Goal: Task Accomplishment & Management: Manage account settings

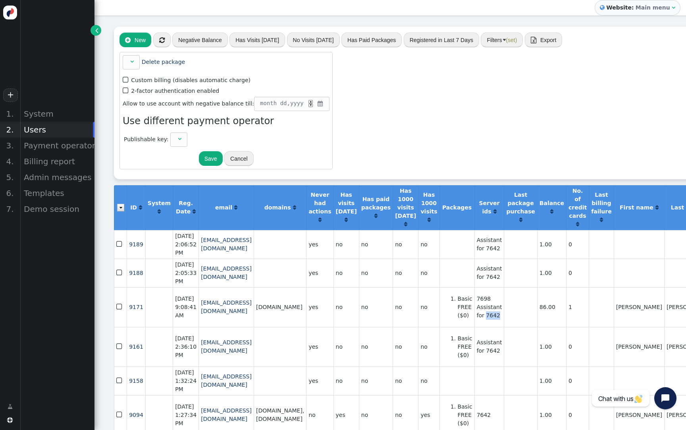
scroll to position [0, 23]
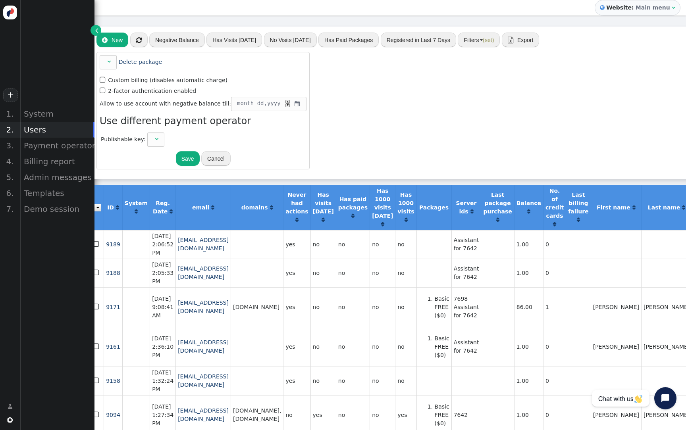
click at [66, 130] on div "Users" at bounding box center [57, 130] width 75 height 16
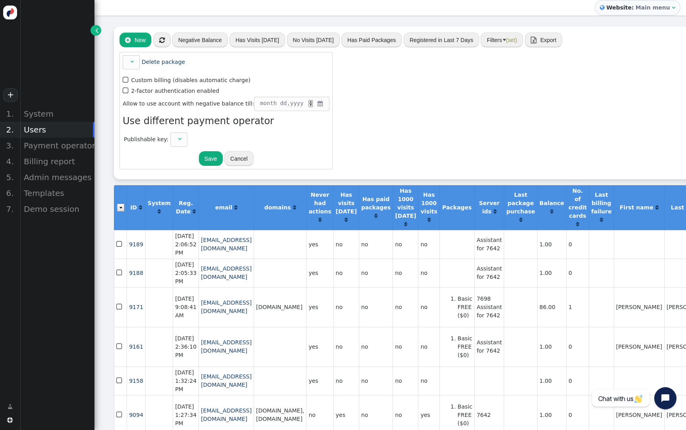
scroll to position [0, 0]
click at [486, 41] on button "Filters (set)" at bounding box center [502, 40] width 42 height 14
click at [349, 82] on button "Reset" at bounding box center [351, 79] width 27 height 14
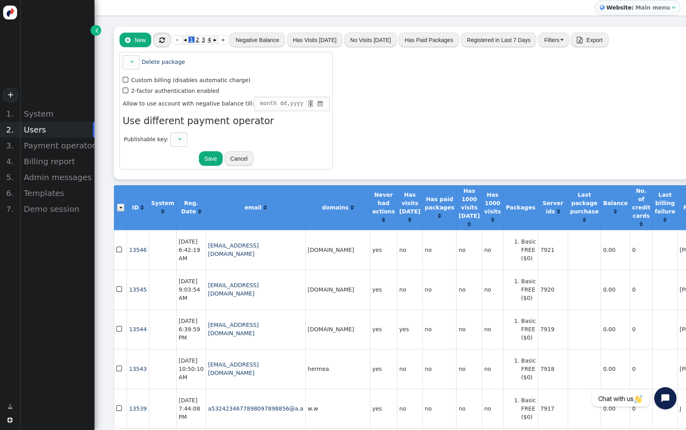
click at [166, 43] on button "" at bounding box center [161, 40] width 17 height 14
click at [251, 41] on button "Negative Balance" at bounding box center [258, 40] width 56 height 14
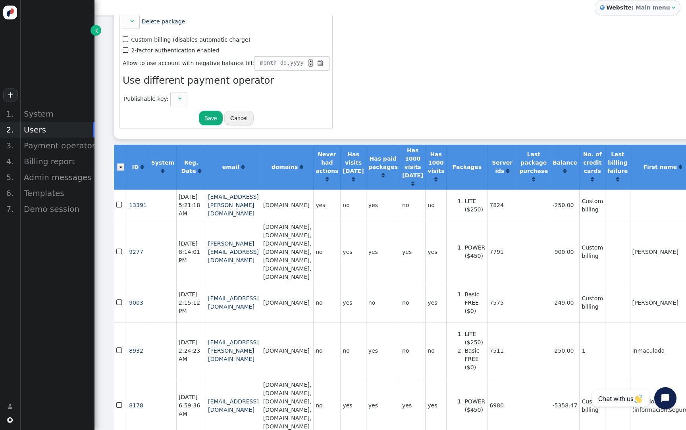
scroll to position [38, 0]
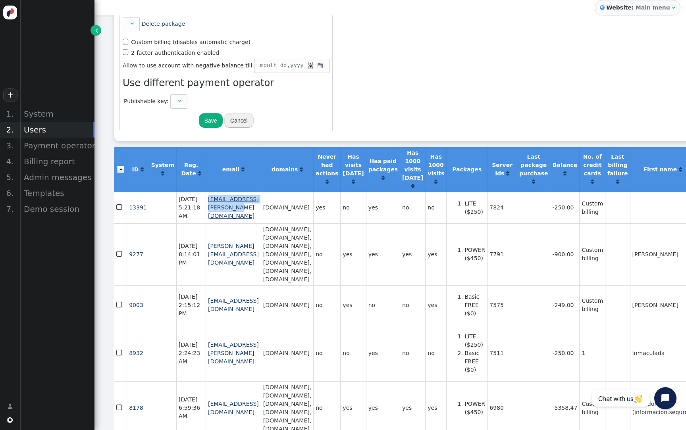
drag, startPoint x: 275, startPoint y: 219, endPoint x: 201, endPoint y: 216, distance: 73.9
click at [206, 216] on td "[EMAIL_ADDRESS][PERSON_NAME][DOMAIN_NAME]" at bounding box center [233, 207] width 55 height 31
copy link "[EMAIL_ADDRESS][PERSON_NAME][DOMAIN_NAME]"
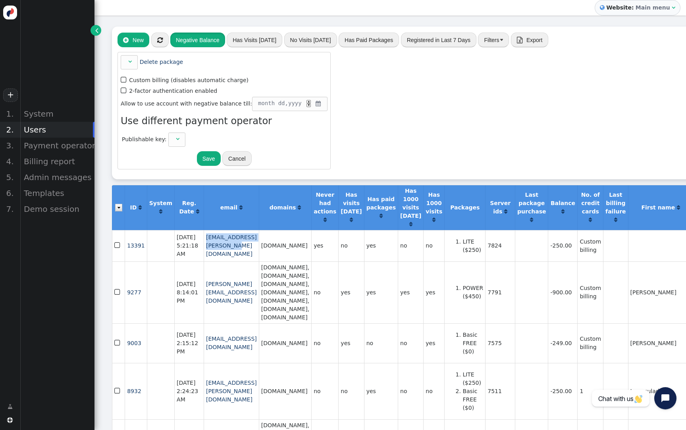
scroll to position [0, 2]
click at [50, 156] on div "Billing report" at bounding box center [57, 162] width 75 height 16
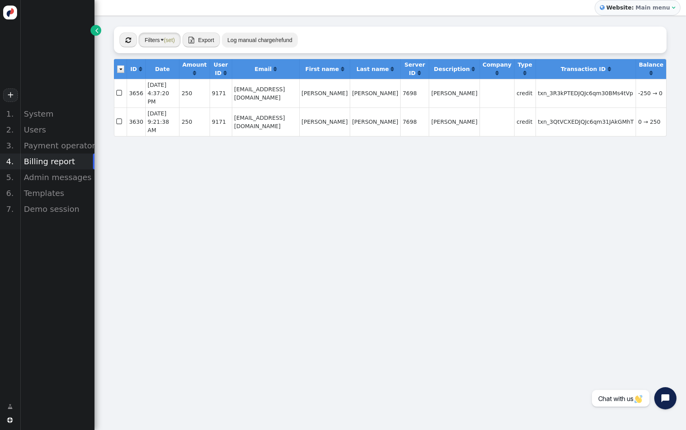
click at [168, 40] on span "(set)" at bounding box center [169, 40] width 11 height 6
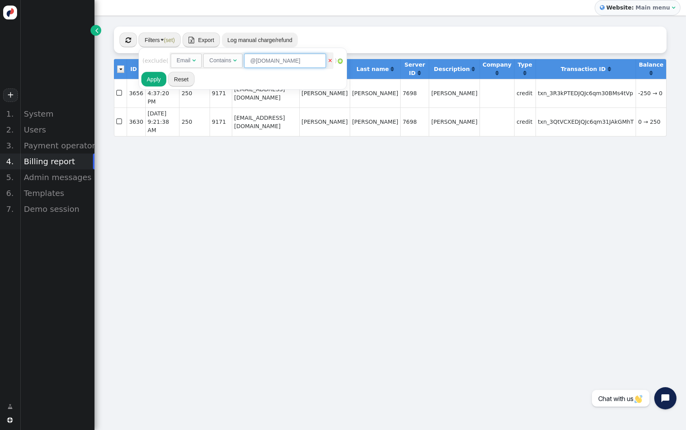
click at [278, 62] on input "@[DOMAIN_NAME]" at bounding box center [285, 61] width 82 height 14
paste input "[EMAIL_ADDRESS][PERSON_NAME][DOMAIN_NAME]"
type input "[EMAIL_ADDRESS][PERSON_NAME][DOMAIN_NAME]"
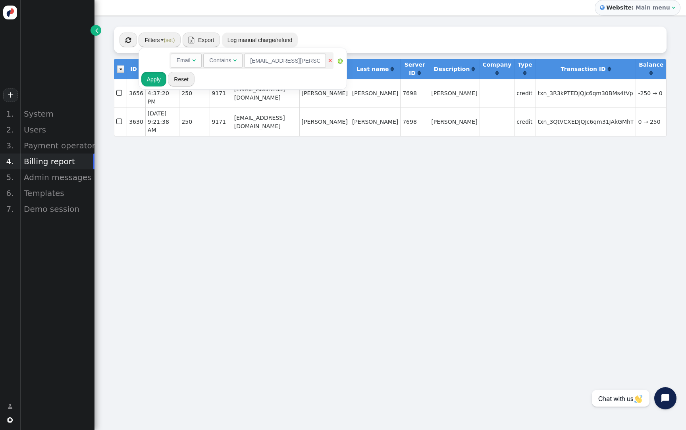
click at [158, 79] on button "Apply" at bounding box center [153, 79] width 25 height 14
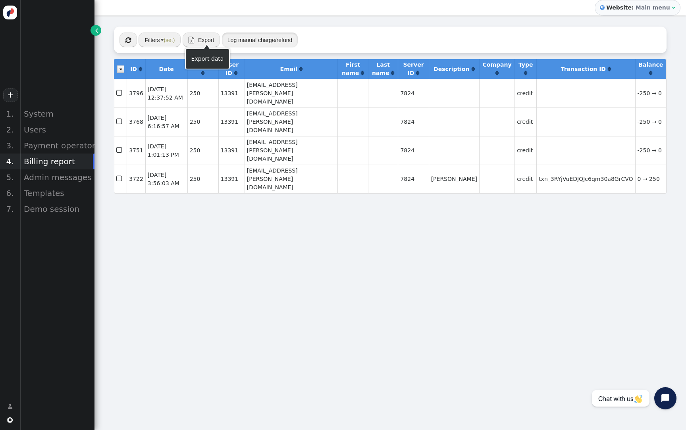
click at [240, 42] on button "Log manual charge/refund" at bounding box center [260, 40] width 76 height 14
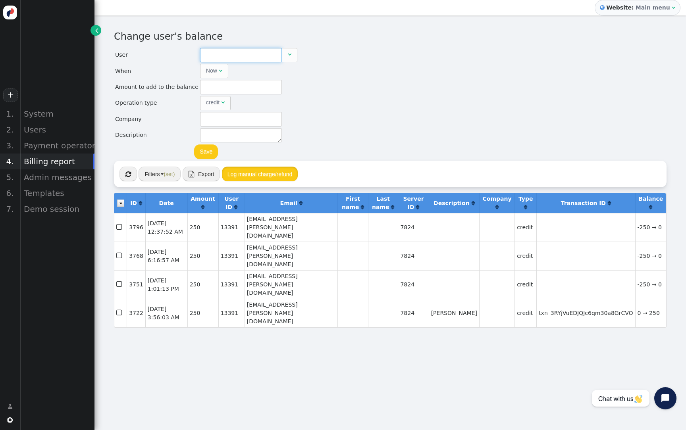
click at [238, 57] on input "text" at bounding box center [241, 55] width 82 height 14
paste input "[EMAIL_ADDRESS][PERSON_NAME][DOMAIN_NAME]"
type input "13391"
click at [218, 77] on td "[EMAIL_ADDRESS][PERSON_NAME][DOMAIN_NAME]" at bounding box center [288, 76] width 145 height 11
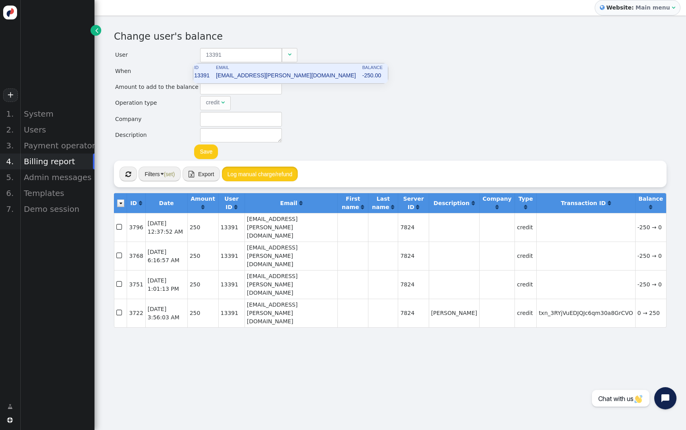
click at [348, 93] on div "Change user's balance User 13391  When Now  month dd , yyyy HH : MM : SS AM ▲…" at bounding box center [390, 94] width 553 height 131
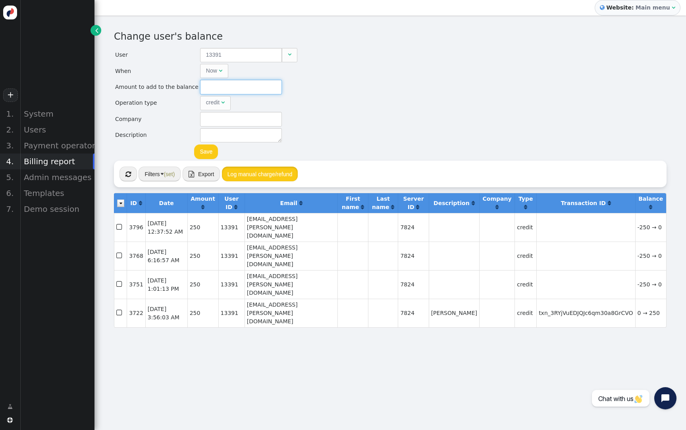
click at [239, 93] on input "text" at bounding box center [241, 87] width 82 height 14
type input "250"
click at [204, 152] on button "Save" at bounding box center [206, 152] width 24 height 14
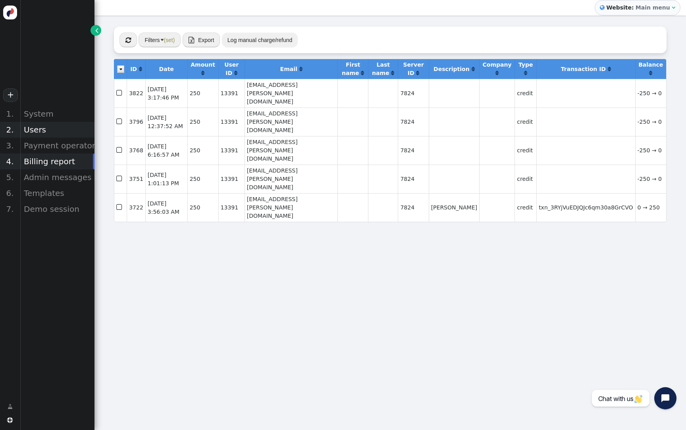
click at [50, 131] on div "Users" at bounding box center [57, 130] width 75 height 16
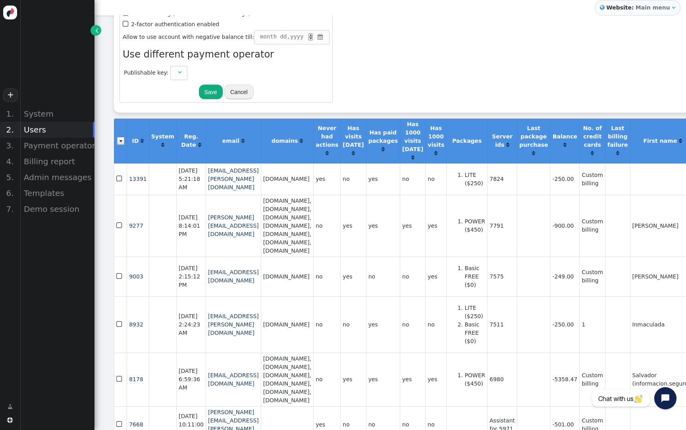
scroll to position [91, 0]
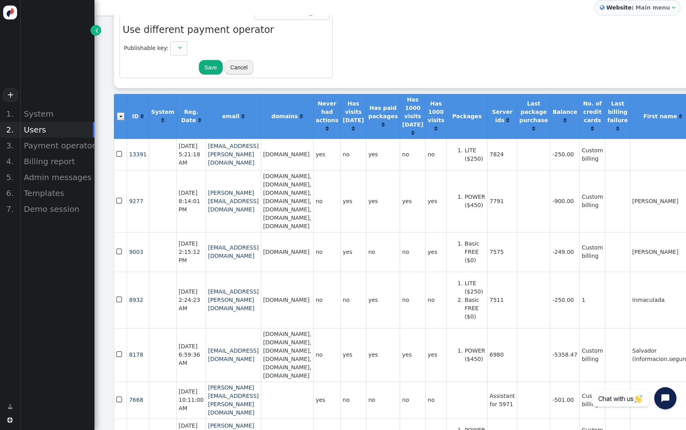
drag, startPoint x: 372, startPoint y: 294, endPoint x: 301, endPoint y: 294, distance: 71.5
click at [301, 294] on td "[DOMAIN_NAME]" at bounding box center [287, 300] width 52 height 56
copy td "[DOMAIN_NAME]"
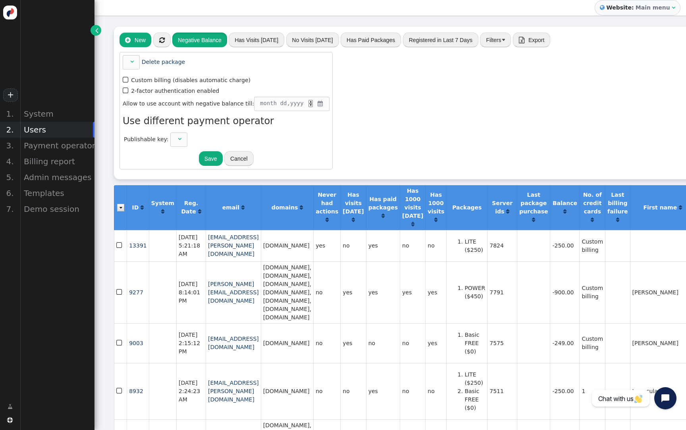
scroll to position [0, 0]
click at [71, 166] on div "Billing report" at bounding box center [57, 162] width 75 height 16
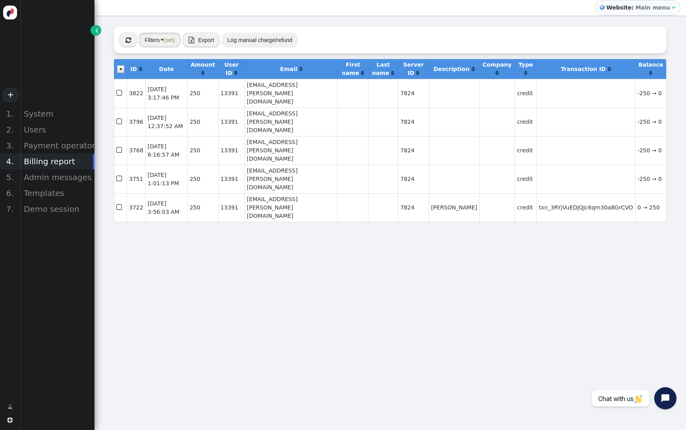
click at [169, 39] on span "(set)" at bounding box center [169, 40] width 11 height 6
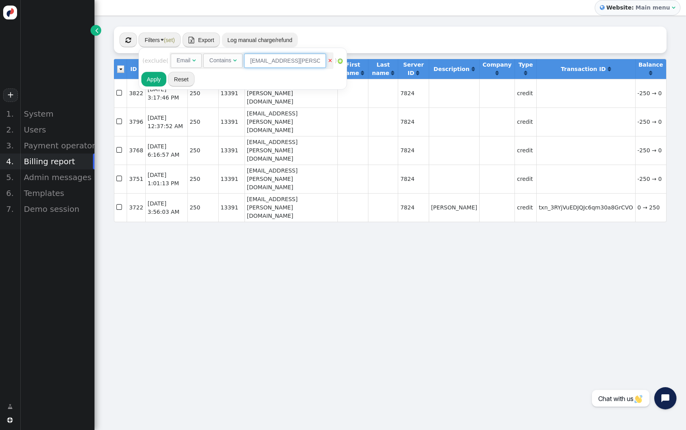
click at [293, 61] on input "[EMAIL_ADDRESS][PERSON_NAME][DOMAIN_NAME]" at bounding box center [285, 61] width 82 height 14
paste input "mktautomation.nateevo"
type input "[DOMAIN_NAME]"
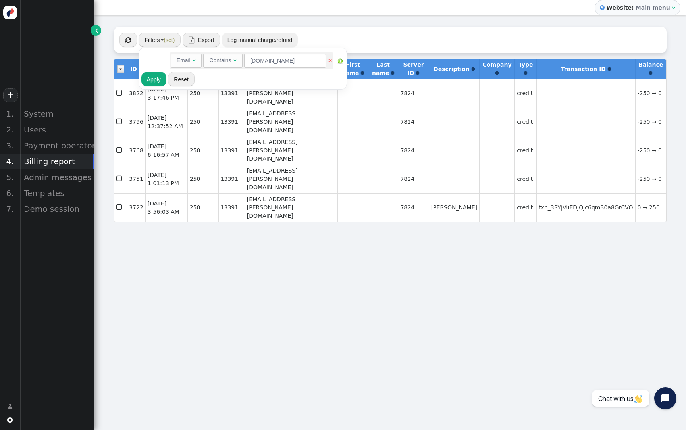
click at [152, 80] on button "Apply" at bounding box center [153, 79] width 25 height 14
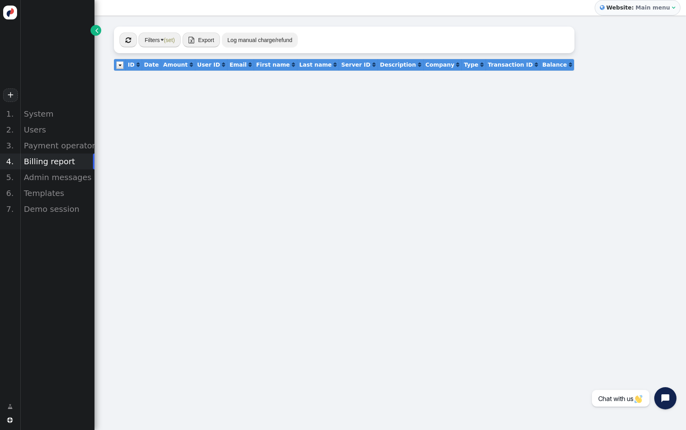
click at [167, 40] on span "(set)" at bounding box center [169, 40] width 11 height 6
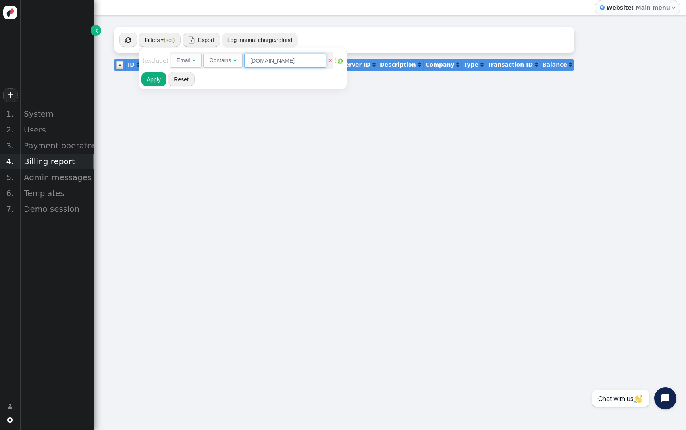
drag, startPoint x: 291, startPoint y: 61, endPoint x: 334, endPoint y: 64, distance: 43.4
click at [334, 64] on span "Email   Contains  [DOMAIN_NAME] ×" at bounding box center [252, 60] width 164 height 17
click at [309, 61] on input "[DOMAIN_NAME]" at bounding box center [285, 61] width 82 height 14
drag, startPoint x: 290, startPoint y: 61, endPoint x: 236, endPoint y: 61, distance: 54.4
click at [236, 61] on div "Contains  [DOMAIN_NAME]" at bounding box center [265, 60] width 124 height 8
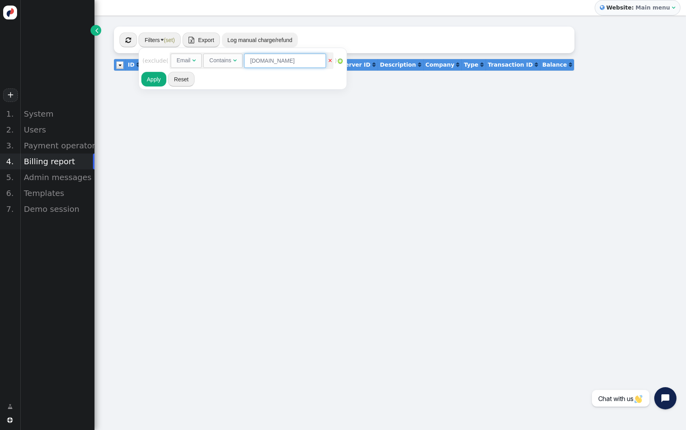
type input ".[DOMAIN_NAME]"
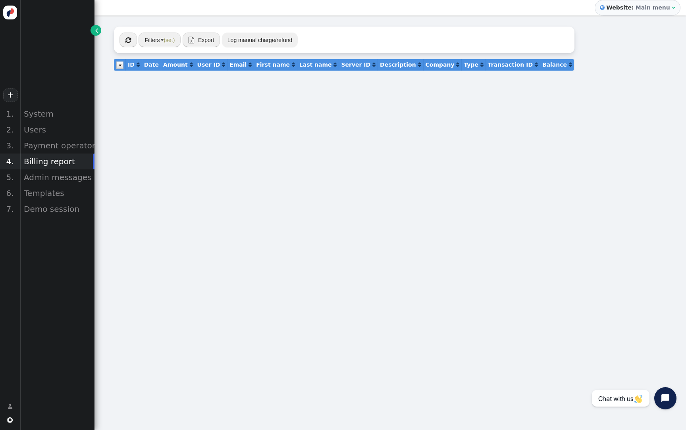
click at [160, 44] on button "Filters (set)" at bounding box center [160, 40] width 42 height 14
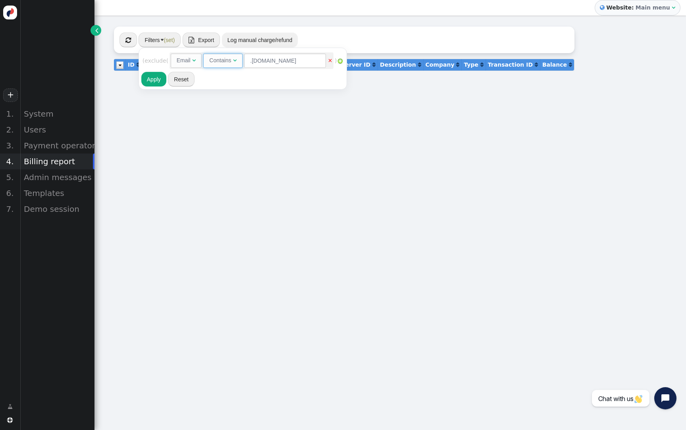
click at [230, 65] on span "Contains " at bounding box center [222, 61] width 39 height 14
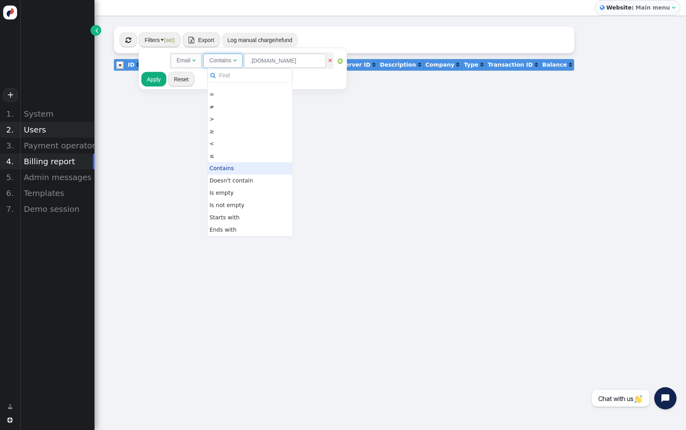
click at [45, 130] on div "Users" at bounding box center [57, 130] width 75 height 16
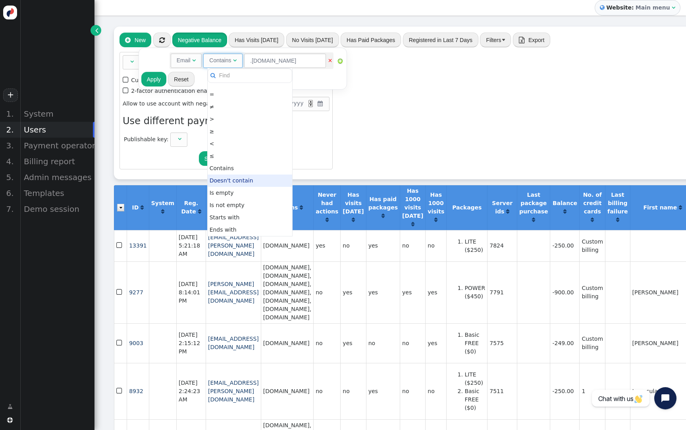
click at [366, 280] on td "yes" at bounding box center [352, 293] width 25 height 62
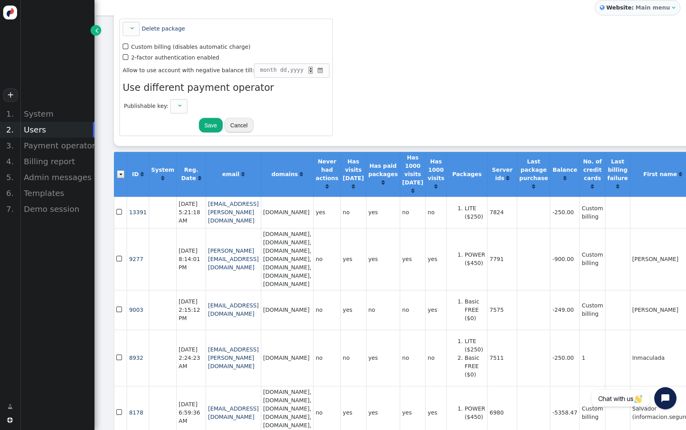
scroll to position [34, 0]
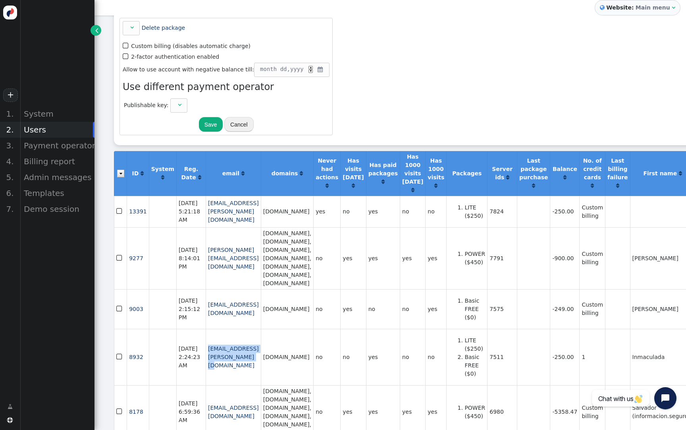
drag, startPoint x: 293, startPoint y: 349, endPoint x: 201, endPoint y: 350, distance: 92.1
click at [206, 350] on td "[EMAIL_ADDRESS][PERSON_NAME][DOMAIN_NAME]" at bounding box center [233, 357] width 55 height 56
copy link "[EMAIL_ADDRESS][PERSON_NAME][DOMAIN_NAME]"
click at [57, 162] on div "Billing report" at bounding box center [57, 162] width 75 height 16
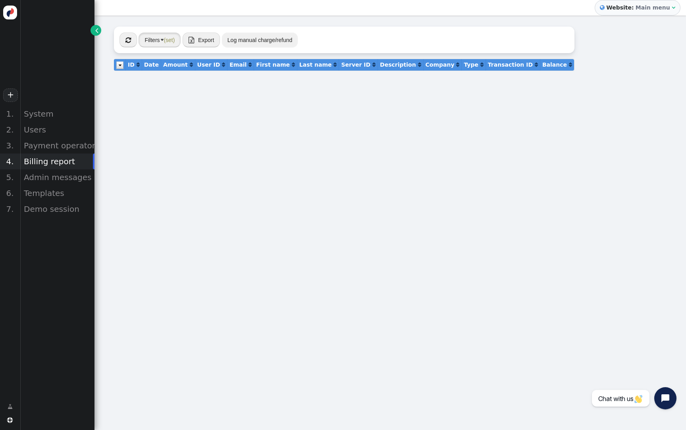
click at [166, 40] on span "(set)" at bounding box center [169, 40] width 11 height 6
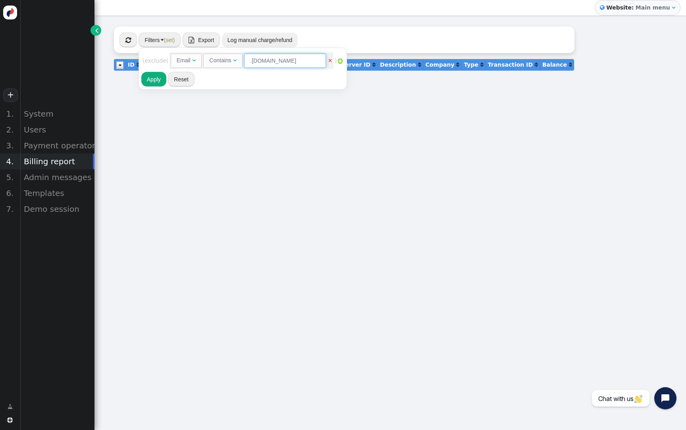
click at [286, 58] on input ".[DOMAIN_NAME]" at bounding box center [285, 61] width 82 height 14
paste input "inmaculada.[PERSON_NAME]@"
type input "[EMAIL_ADDRESS][PERSON_NAME][DOMAIN_NAME]"
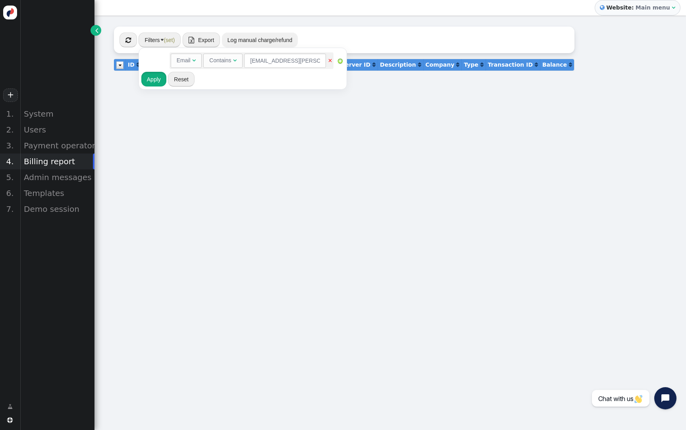
click at [159, 81] on button "Apply" at bounding box center [153, 79] width 25 height 14
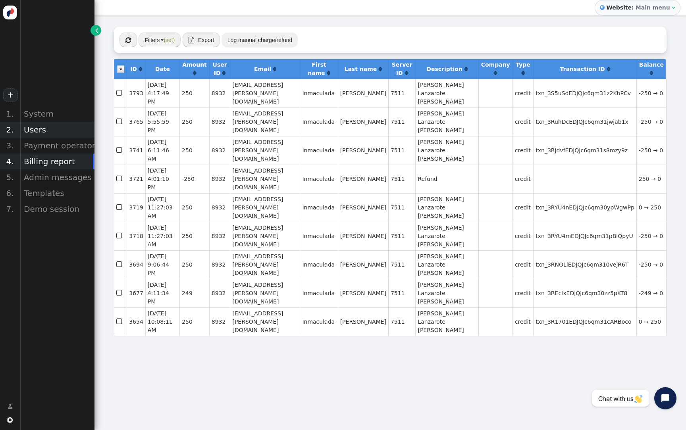
click at [44, 129] on div "Users" at bounding box center [57, 130] width 75 height 16
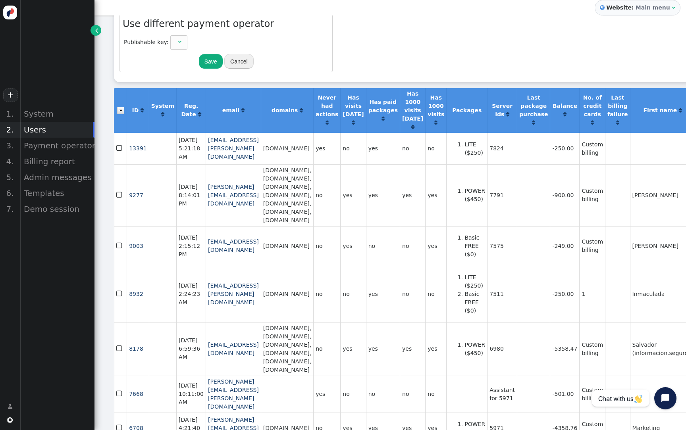
scroll to position [97, 0]
click at [517, 286] on td "7511" at bounding box center [502, 294] width 30 height 56
copy td "7511"
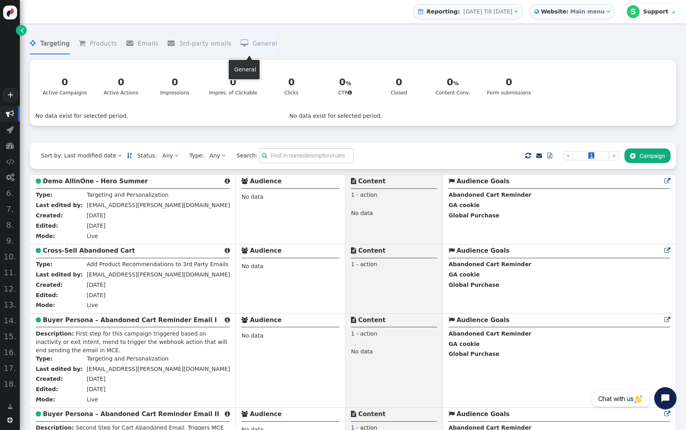
click at [260, 47] on li " General" at bounding box center [259, 43] width 37 height 21
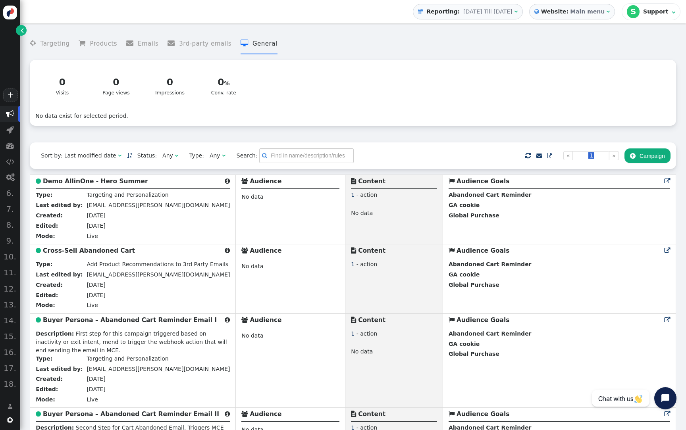
click at [512, 13] on span "Oct 7, 25 Till Oct 8, 25" at bounding box center [487, 11] width 49 height 6
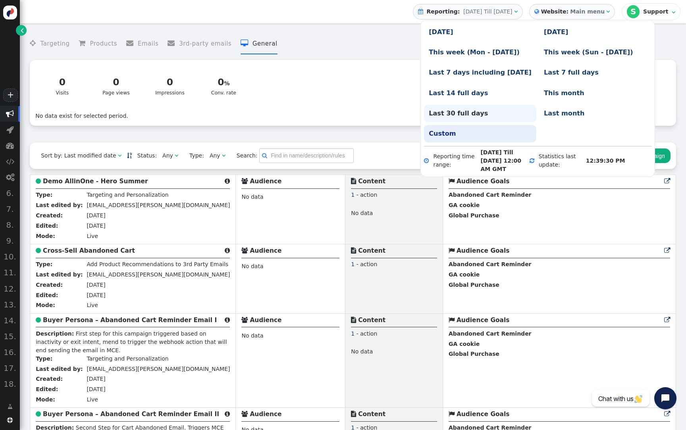
click at [462, 110] on link "Last 30 full days" at bounding box center [480, 113] width 112 height 17
